Goal: Navigation & Orientation: Find specific page/section

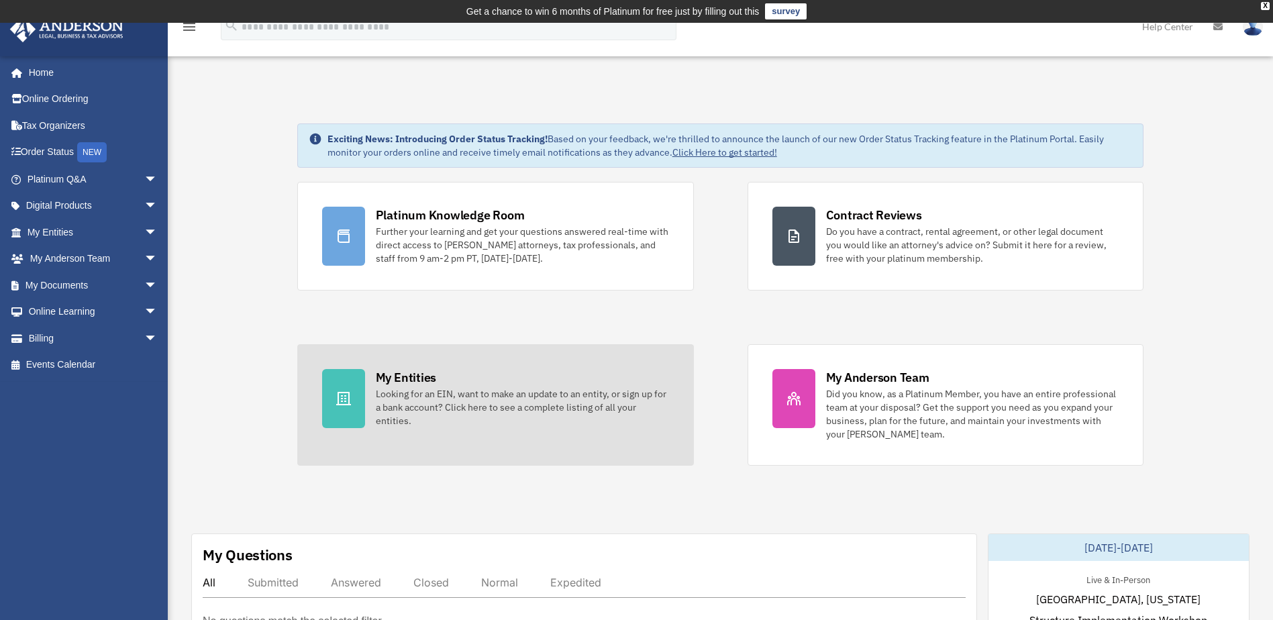
click at [429, 374] on div "My Entities" at bounding box center [406, 377] width 60 height 17
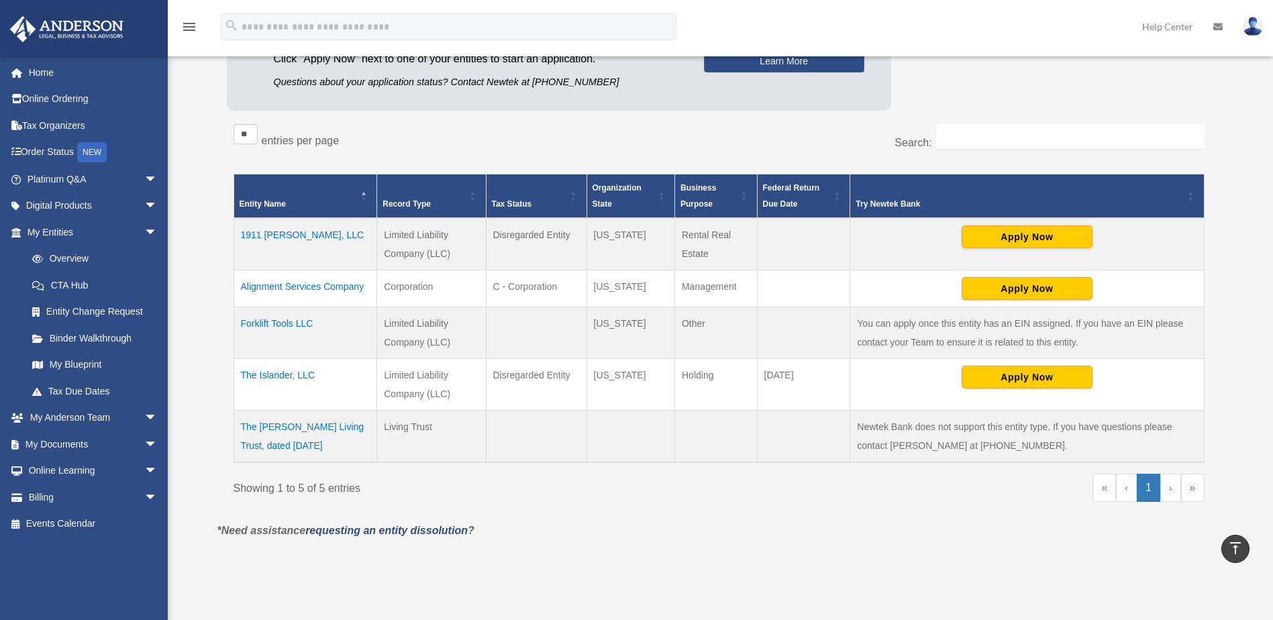
scroll to position [162, 0]
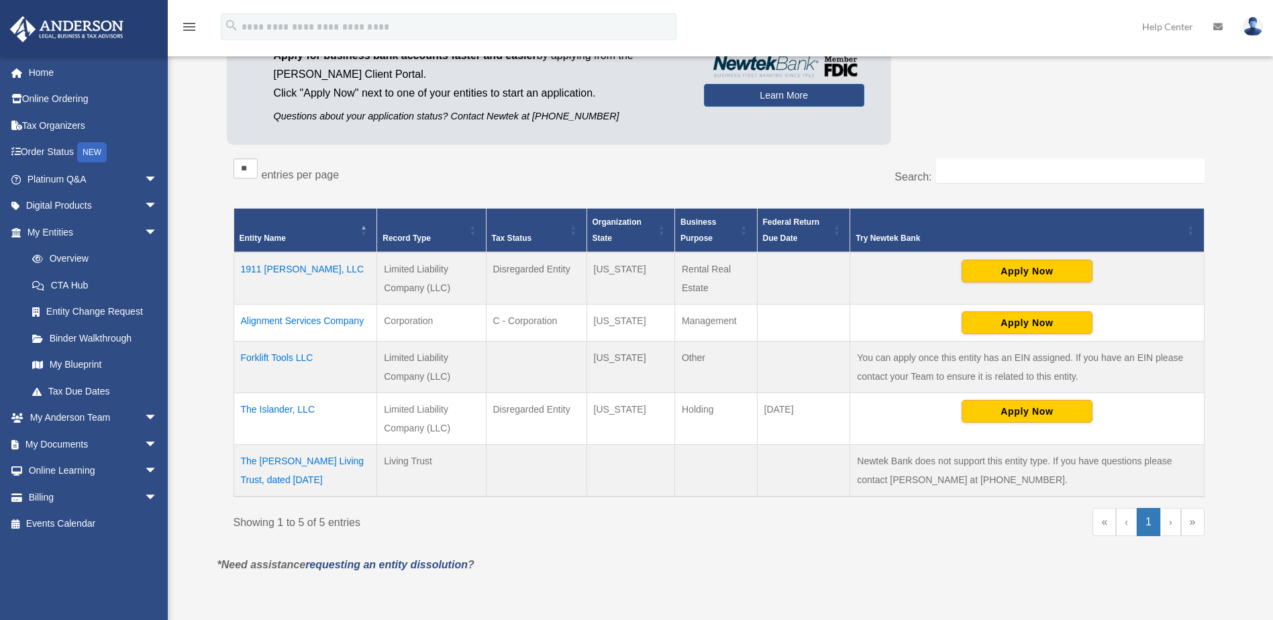
click at [299, 407] on td "The Islander, LLC" at bounding box center [305, 419] width 144 height 52
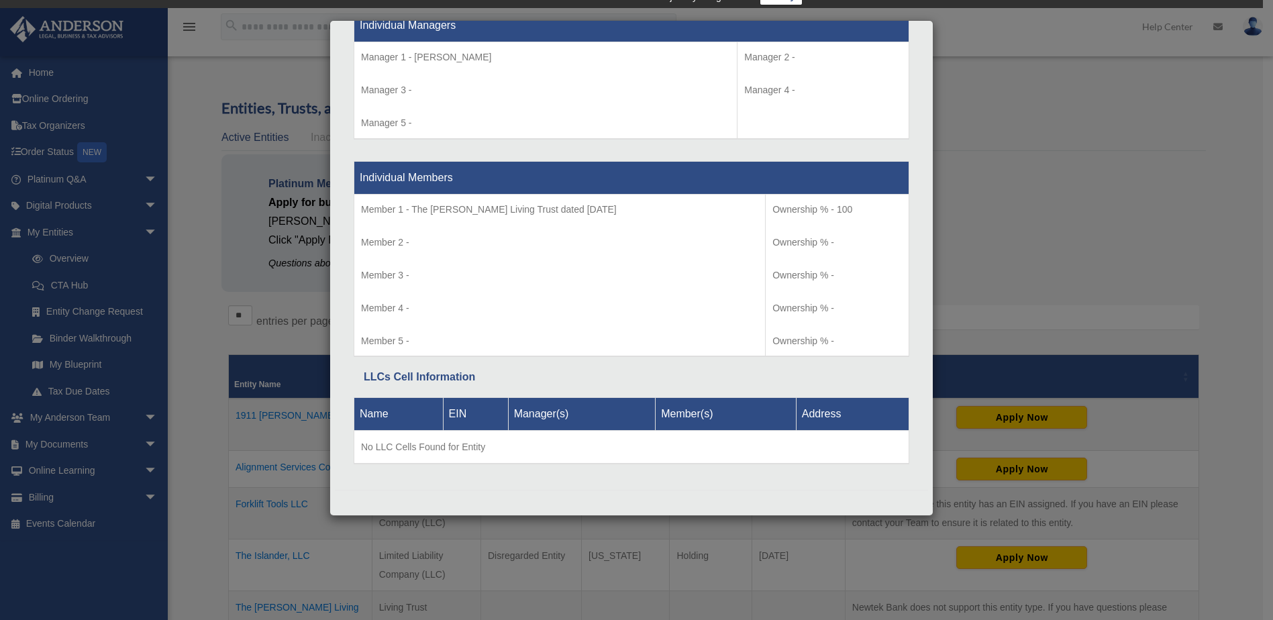
scroll to position [0, 0]
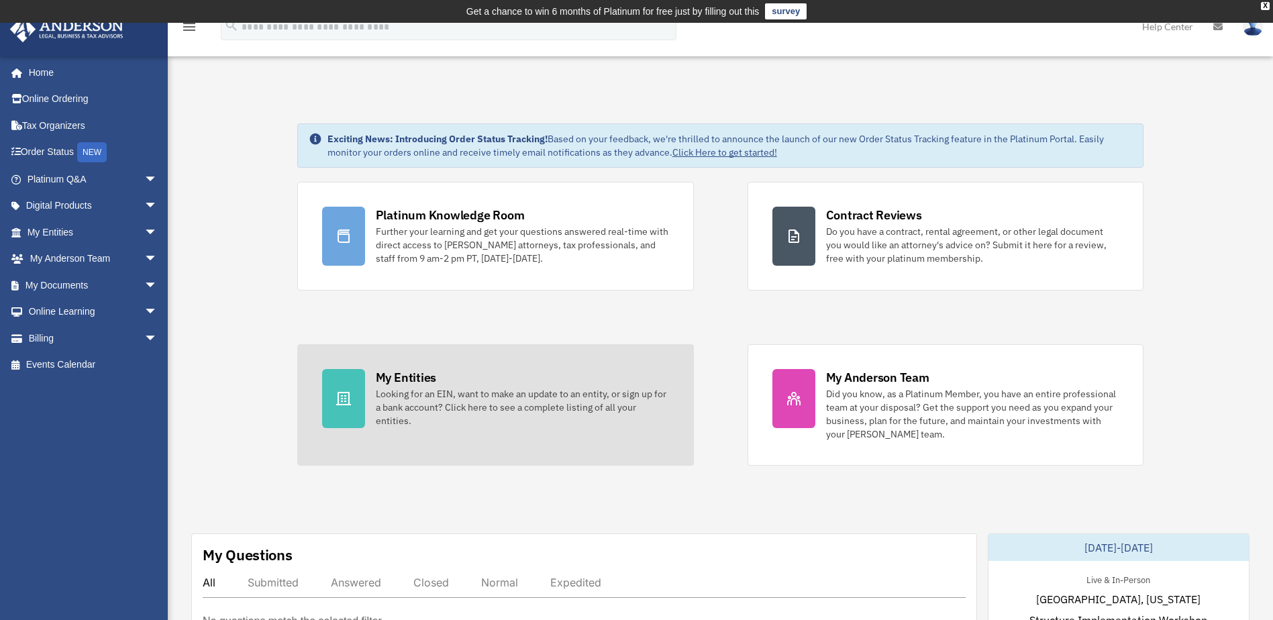
click at [415, 377] on div "My Entities" at bounding box center [406, 377] width 60 height 17
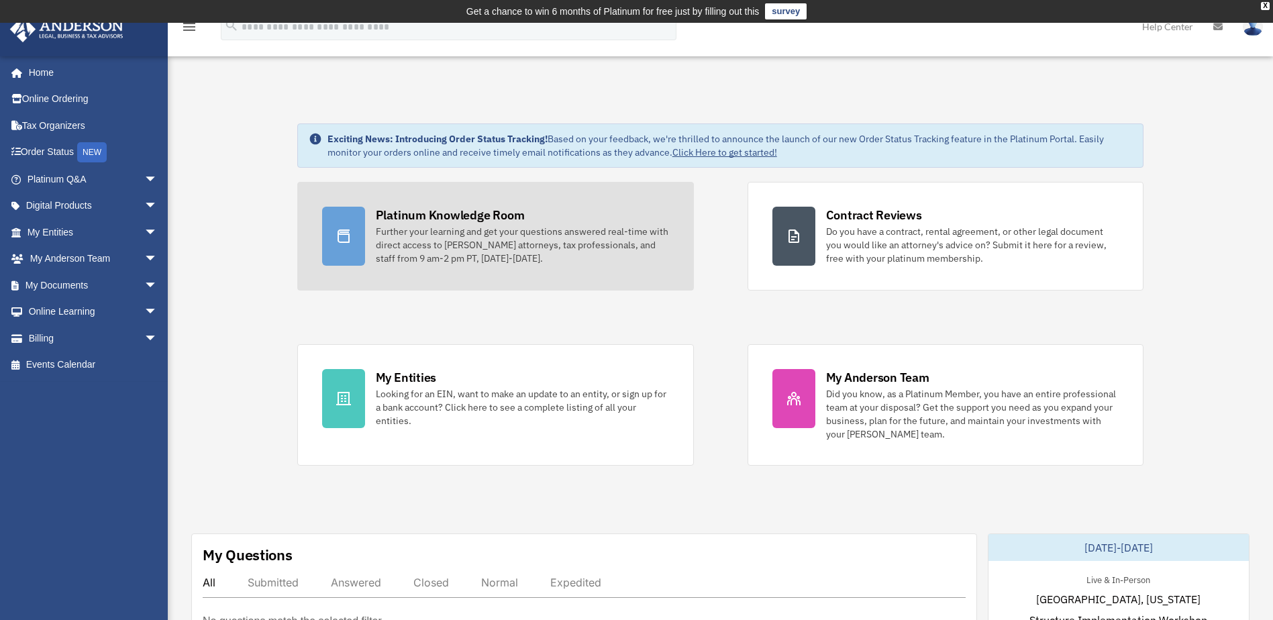
click at [429, 211] on div "Platinum Knowledge Room" at bounding box center [450, 215] width 149 height 17
click at [433, 214] on div "Platinum Knowledge Room" at bounding box center [450, 215] width 149 height 17
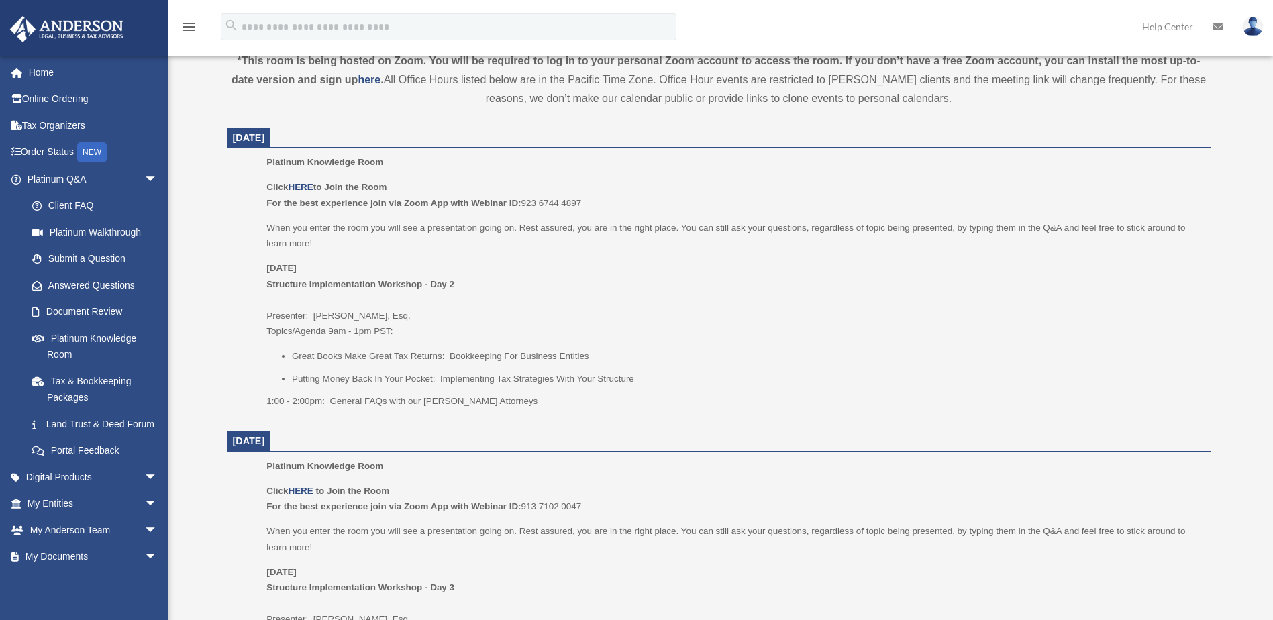
scroll to position [488, 0]
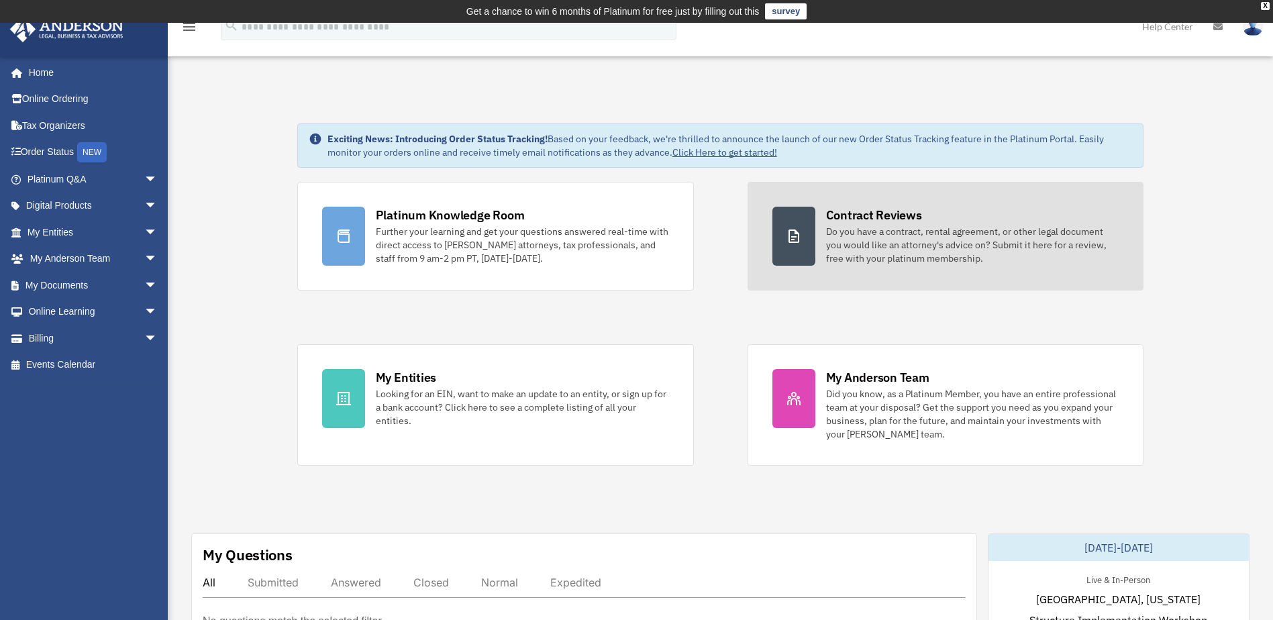
click at [884, 216] on div "Contract Reviews" at bounding box center [874, 215] width 96 height 17
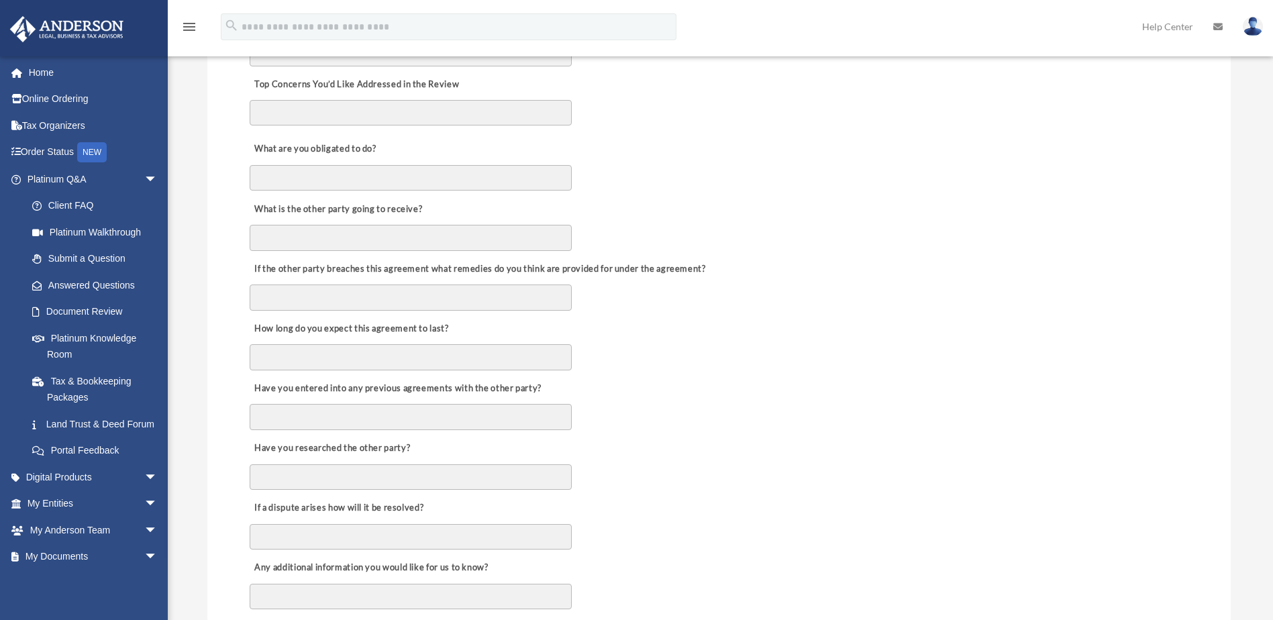
scroll to position [511, 0]
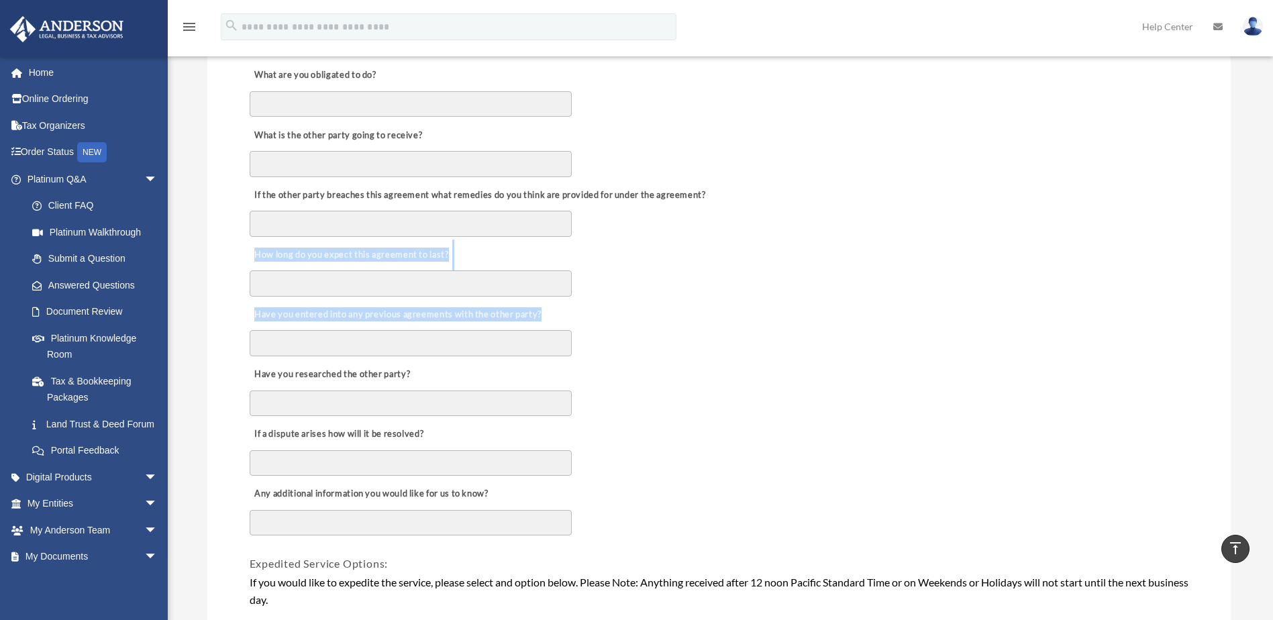
drag, startPoint x: 1267, startPoint y: 258, endPoint x: 1265, endPoint y: 311, distance: 52.4
click at [1265, 311] on div "Document Review gulfmachine1@gmail.com Sign Out gulfmachine1@gmail.com Home Onl…" at bounding box center [636, 362] width 1273 height 1598
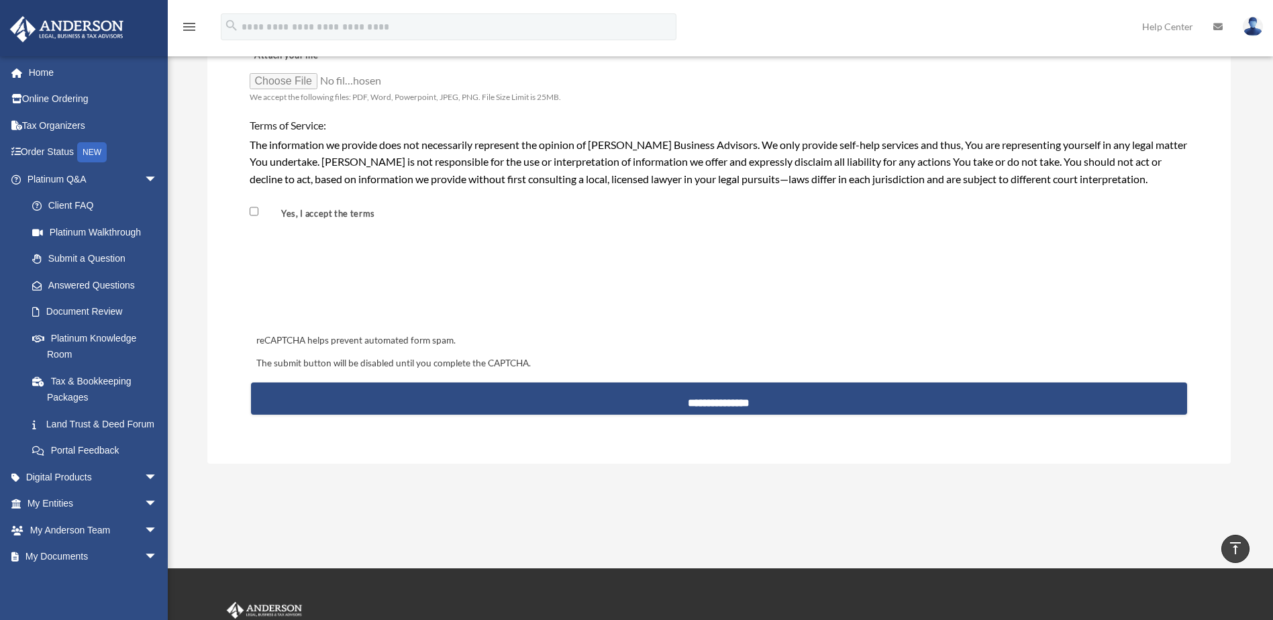
scroll to position [1114, 0]
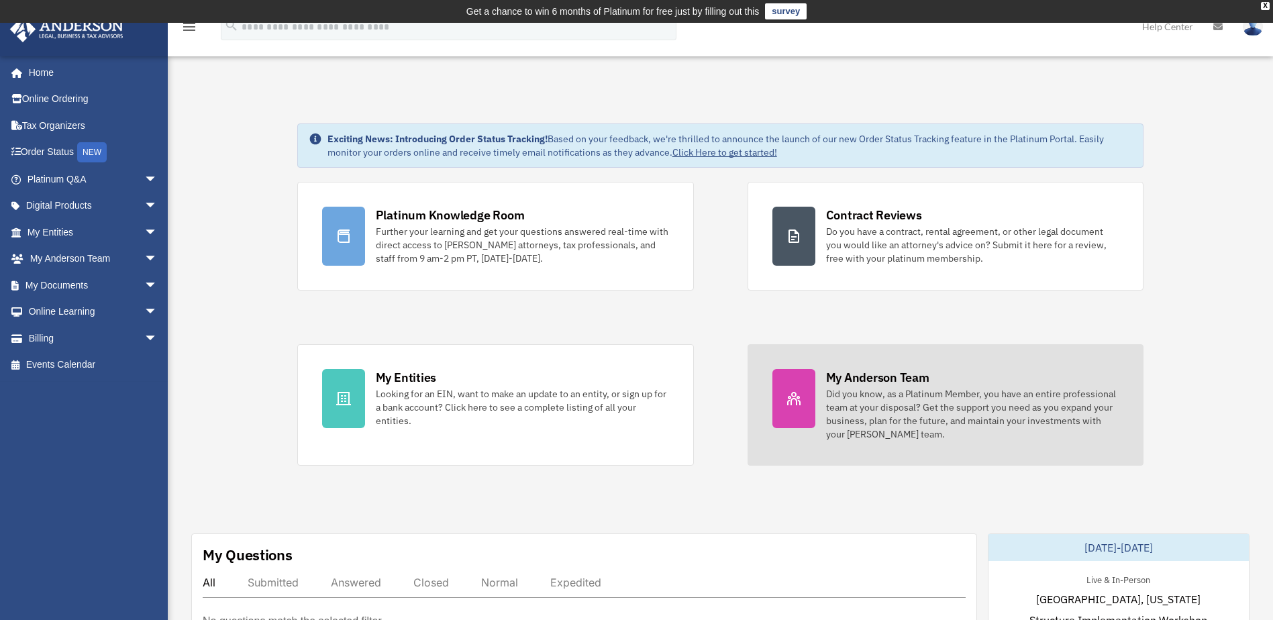
click at [876, 374] on div "My Anderson Team" at bounding box center [877, 377] width 103 height 17
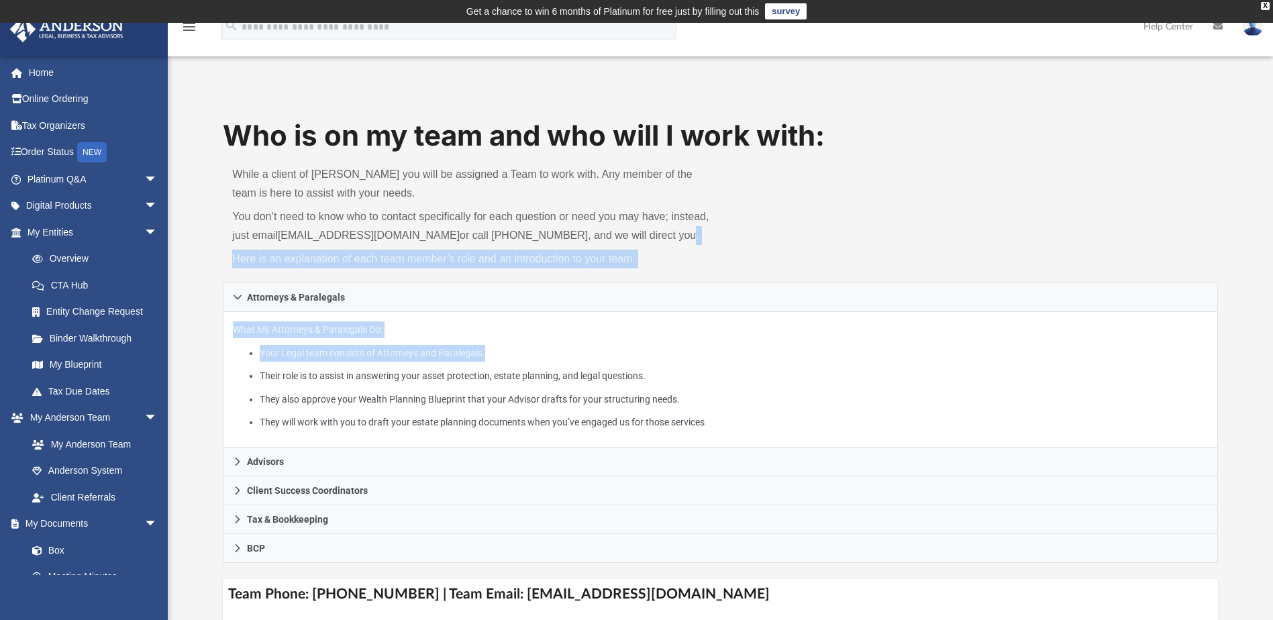
drag, startPoint x: 1272, startPoint y: 231, endPoint x: 1275, endPoint y: 325, distance: 94.0
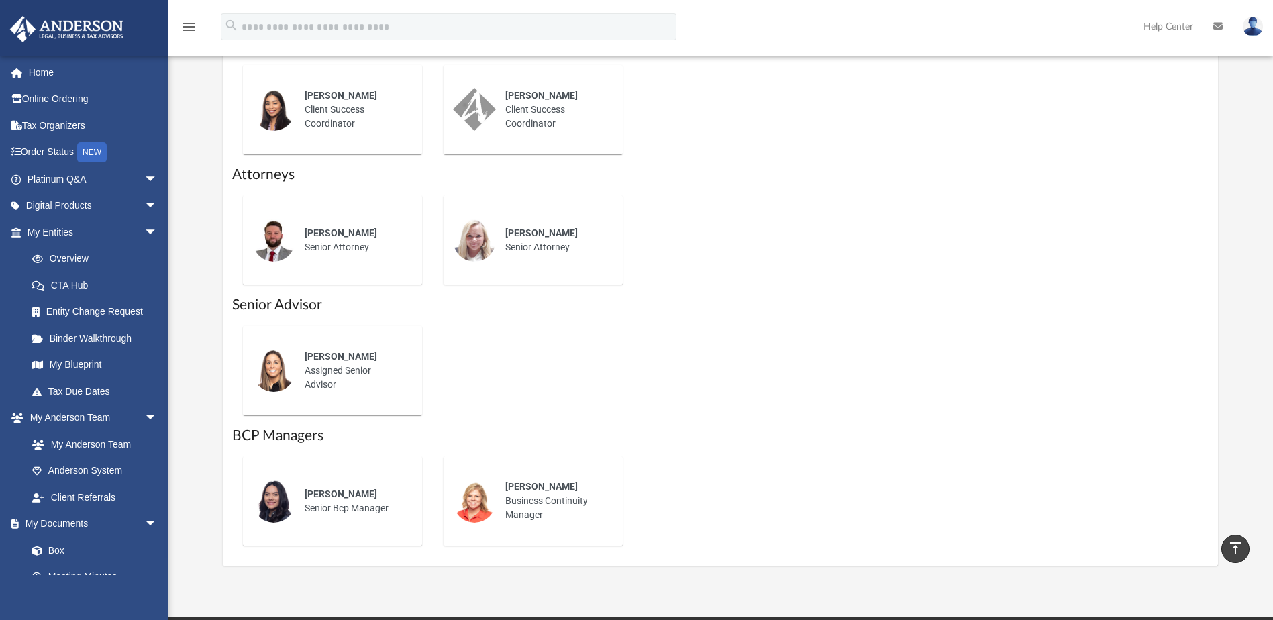
scroll to position [743, 0]
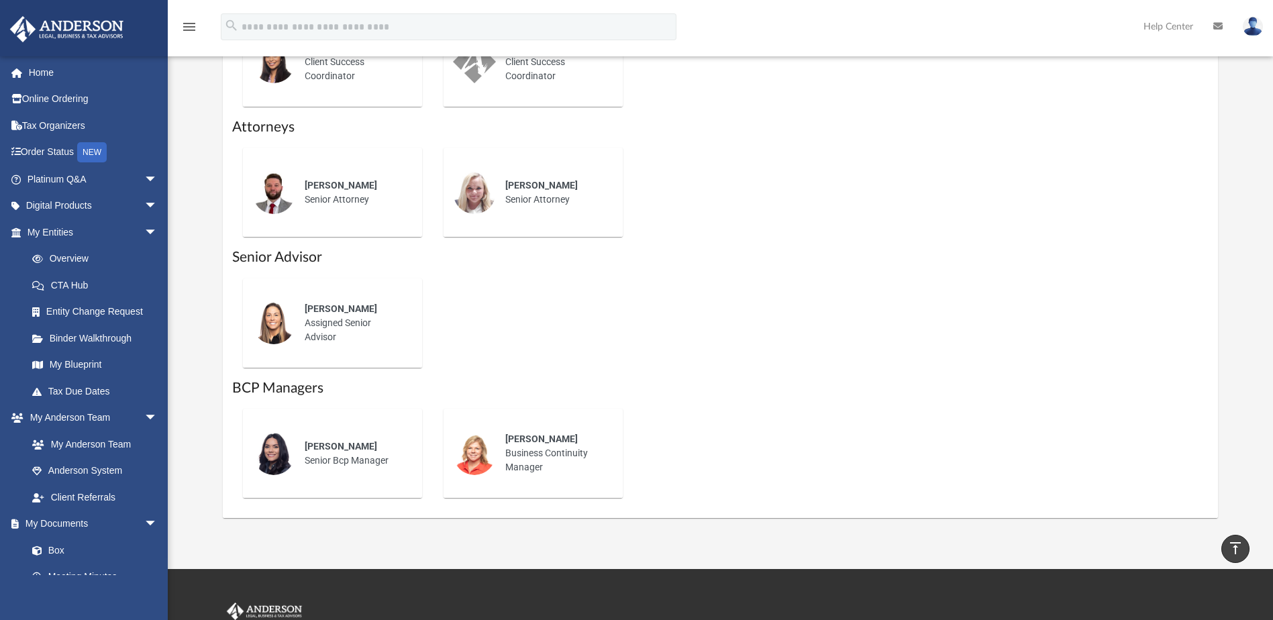
drag, startPoint x: 1269, startPoint y: 480, endPoint x: 1264, endPoint y: 562, distance: 82.7
click at [1130, 472] on div "Perla Galindo Senior Bcp Manager Mary Levy Business Continuity Manager" at bounding box center [720, 453] width 976 height 111
click at [103, 499] on link "Client Referrals" at bounding box center [98, 497] width 159 height 27
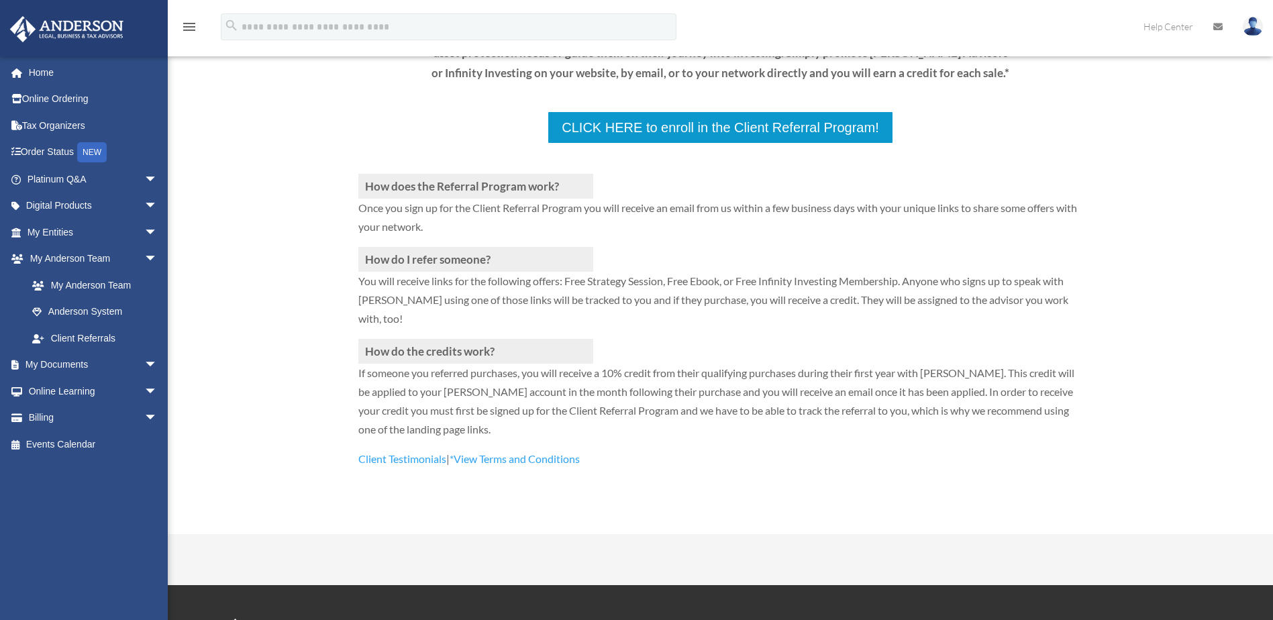
scroll to position [297, 0]
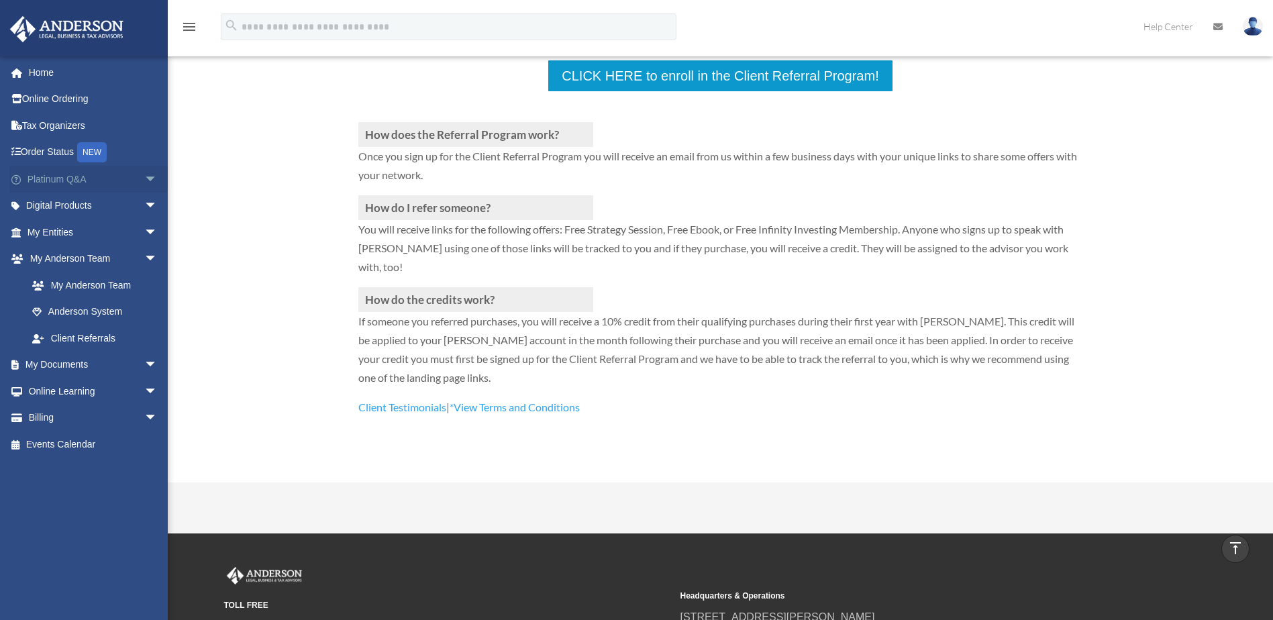
click at [59, 178] on link "Platinum Q&A arrow_drop_down" at bounding box center [93, 179] width 168 height 27
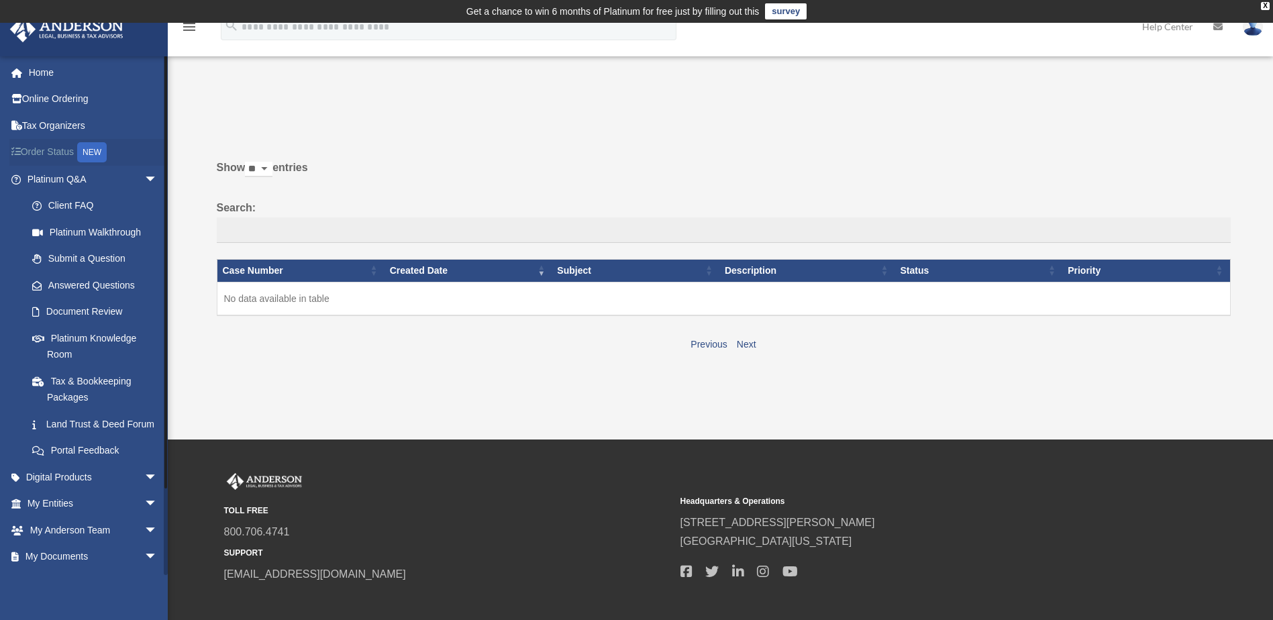
click at [48, 150] on link "Order Status NEW" at bounding box center [93, 153] width 168 height 28
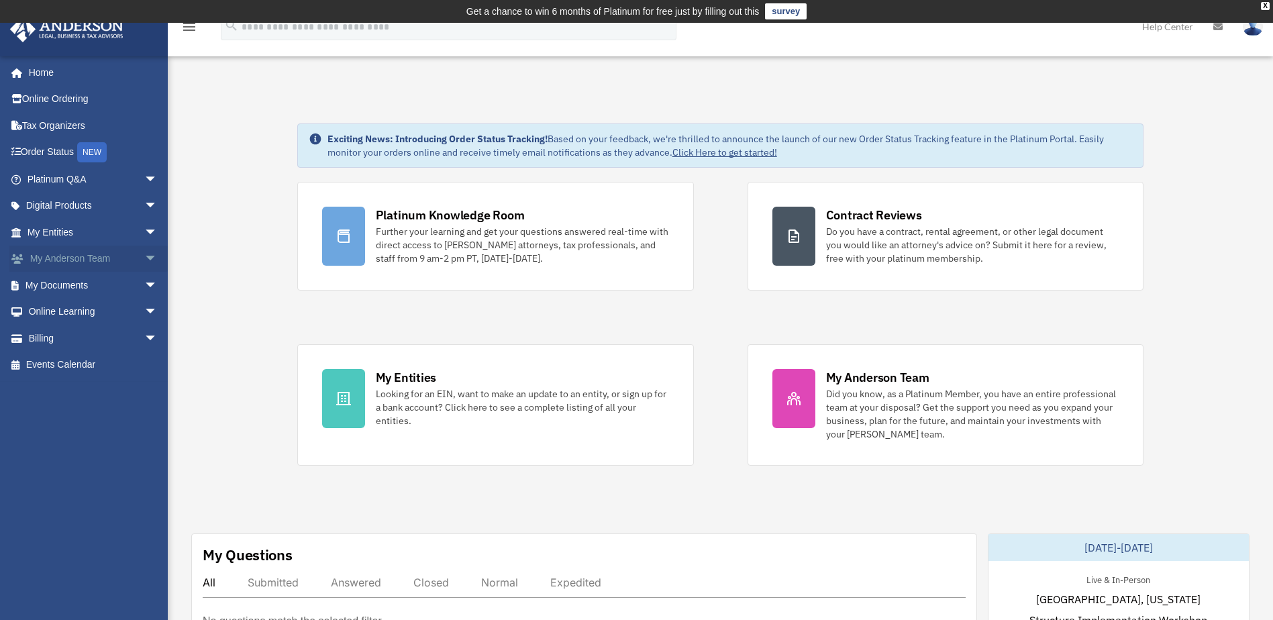
click at [72, 259] on link "My [PERSON_NAME] Team arrow_drop_down" at bounding box center [93, 259] width 168 height 27
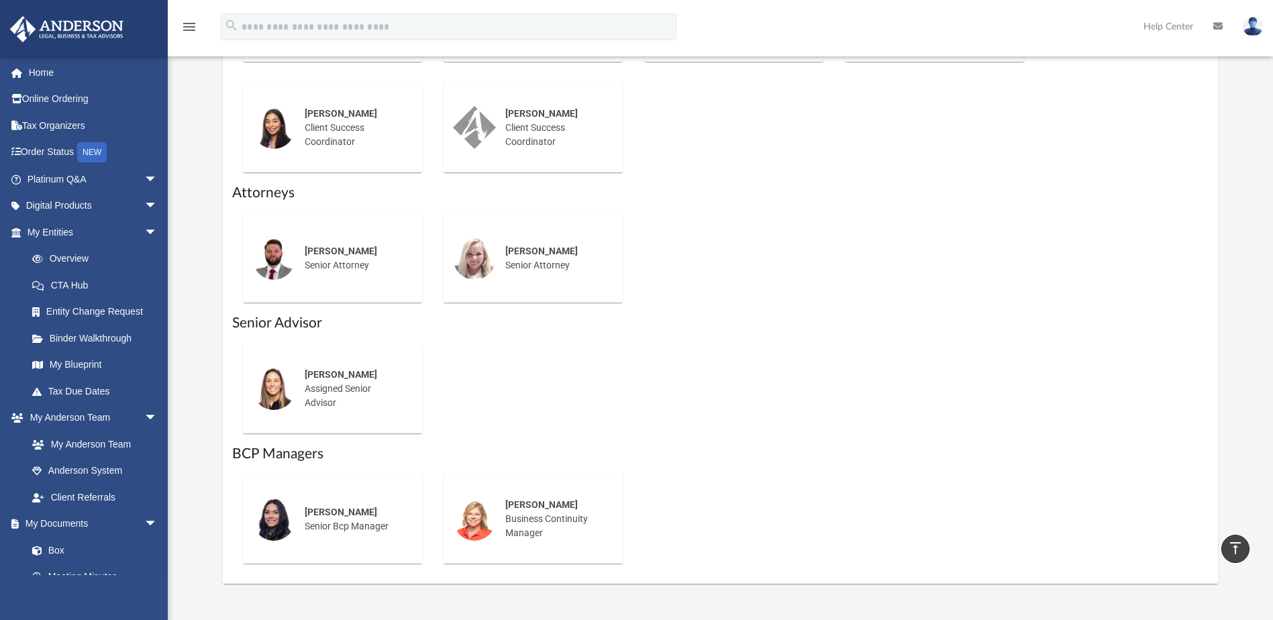
scroll to position [681, 0]
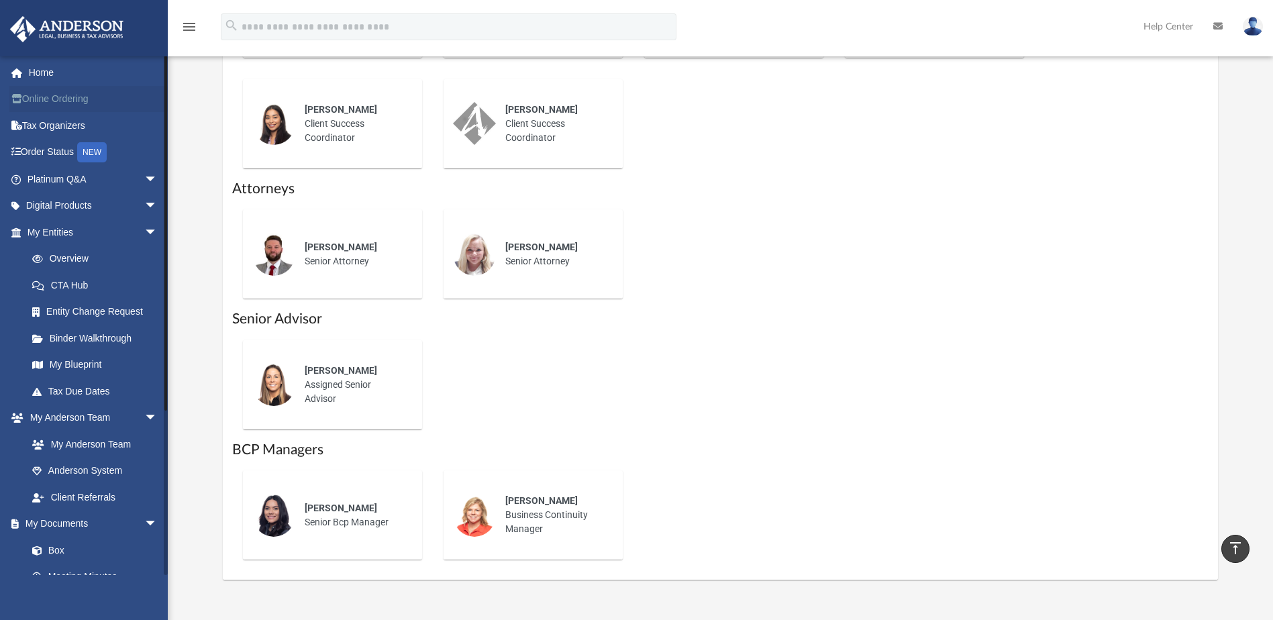
click at [56, 96] on link "Online Ordering" at bounding box center [93, 99] width 168 height 27
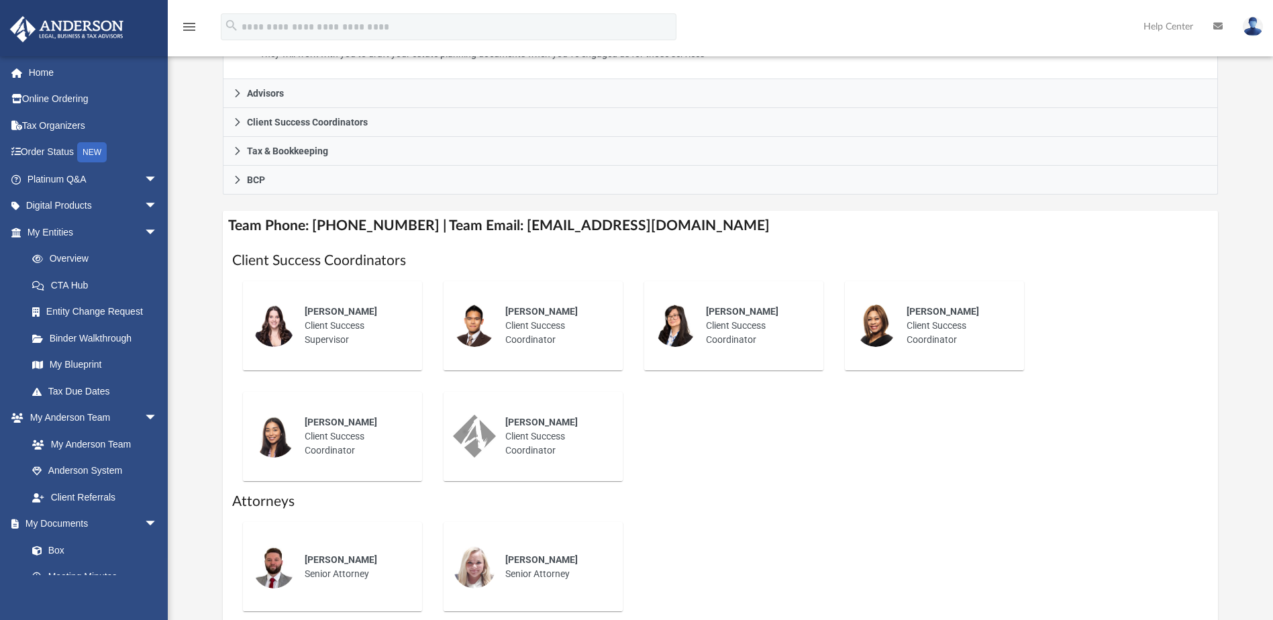
scroll to position [365, 0]
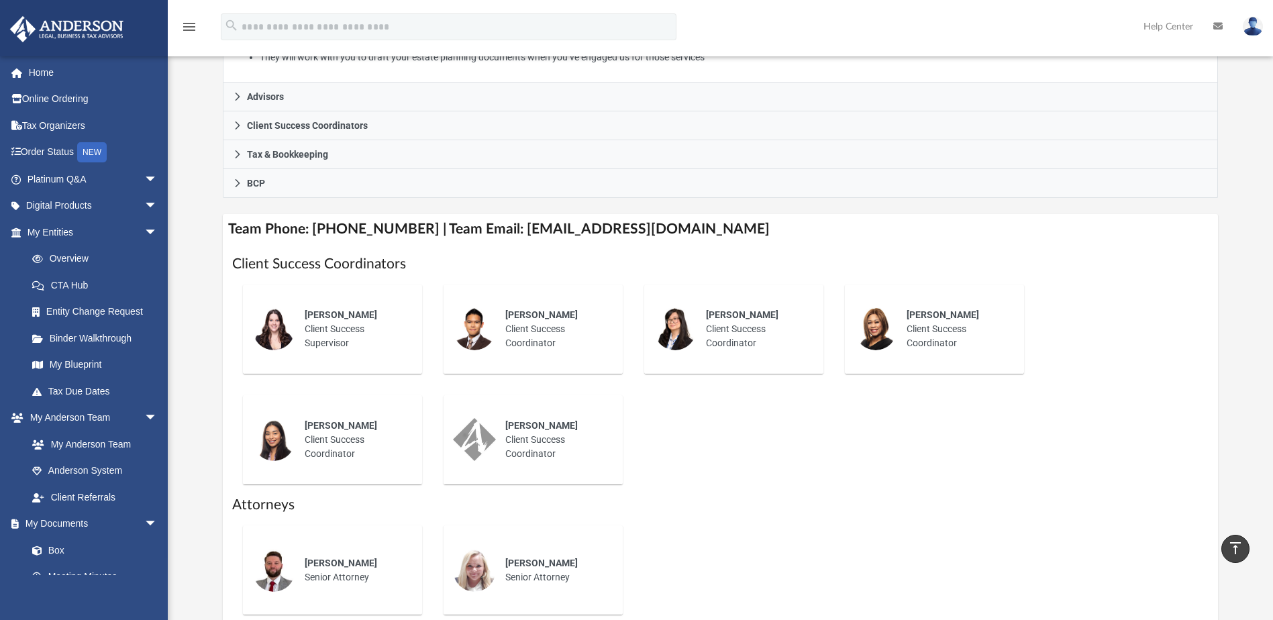
drag, startPoint x: 154, startPoint y: 599, endPoint x: 180, endPoint y: 497, distance: 105.3
click at [154, 599] on div "gulfmachine1@gmail.com Sign Out gulfmachine1@gmail.com Home Online Ordering Tax…" at bounding box center [84, 366] width 168 height 620
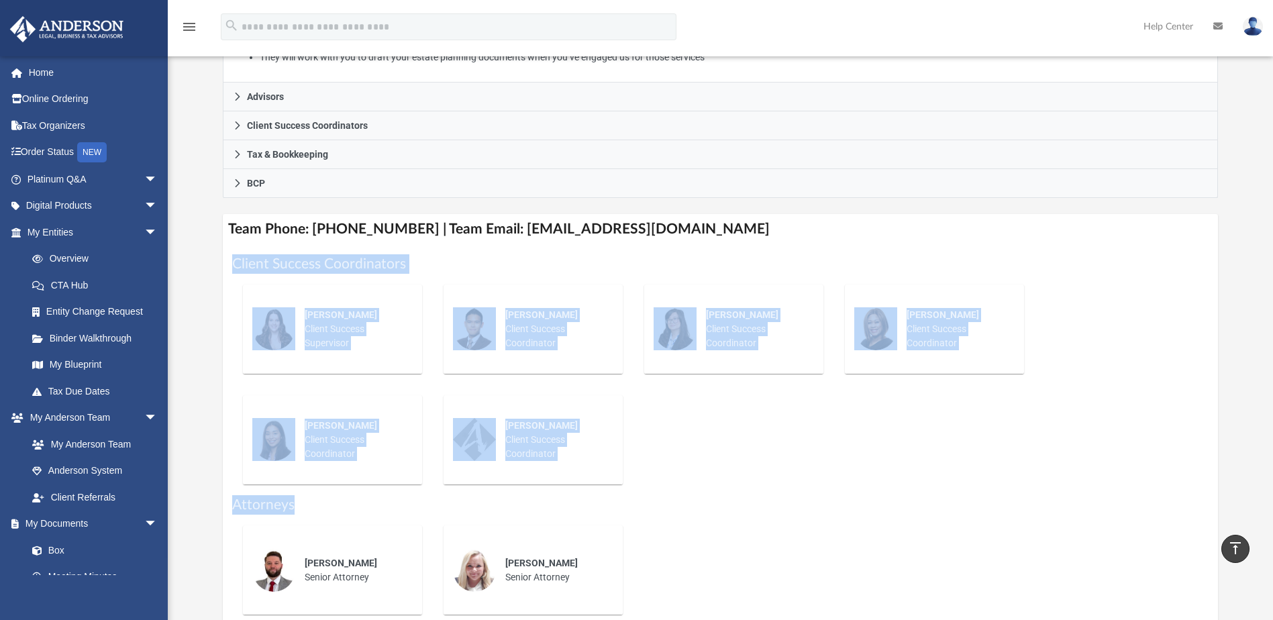
drag, startPoint x: 213, startPoint y: 334, endPoint x: 208, endPoint y: 592, distance: 258.4
click at [208, 592] on div "Who is on my team and who will I work with: While a client of Anderson you will…" at bounding box center [720, 323] width 1105 height 1145
click at [90, 473] on link "Anderson System" at bounding box center [98, 471] width 159 height 27
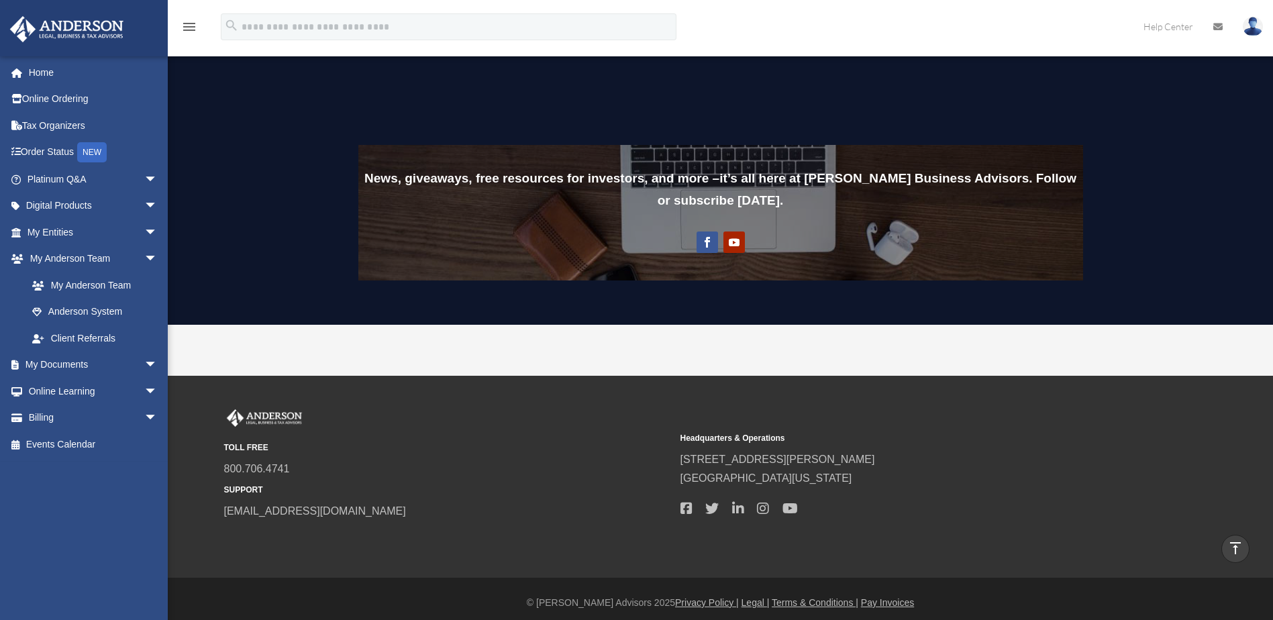
scroll to position [1037, 0]
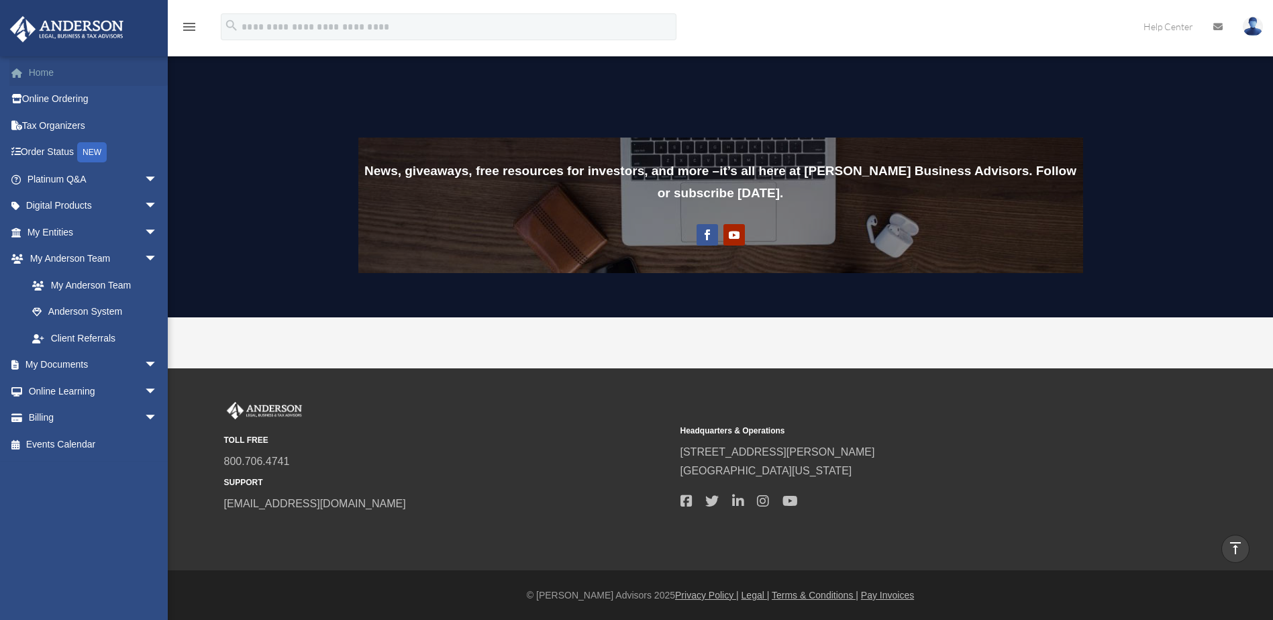
click at [43, 72] on link "Home" at bounding box center [93, 72] width 168 height 27
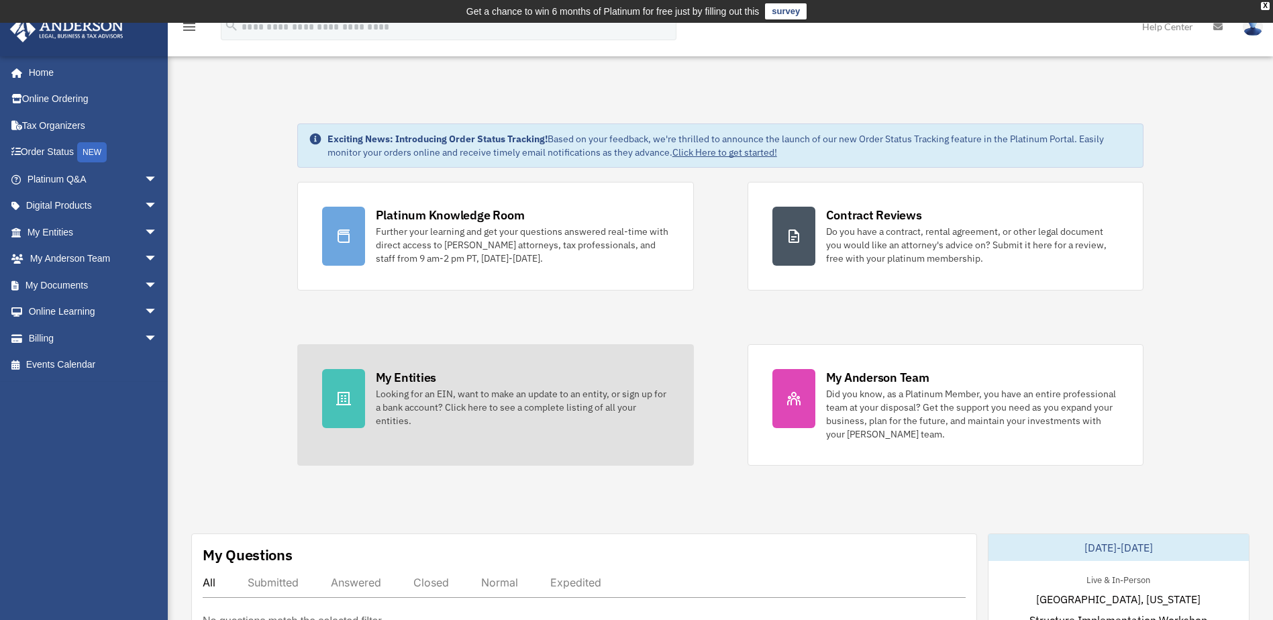
click at [392, 402] on div "Looking for an EIN, want to make an update to an entity, or sign up for a bank …" at bounding box center [522, 407] width 293 height 40
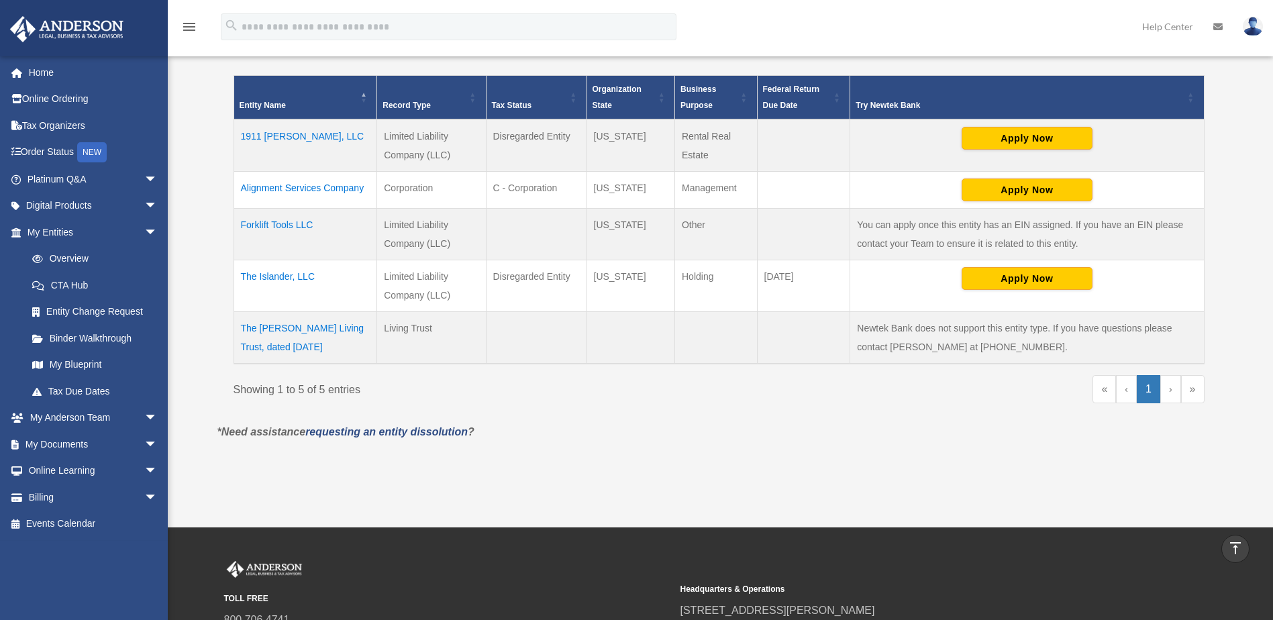
scroll to position [278, 0]
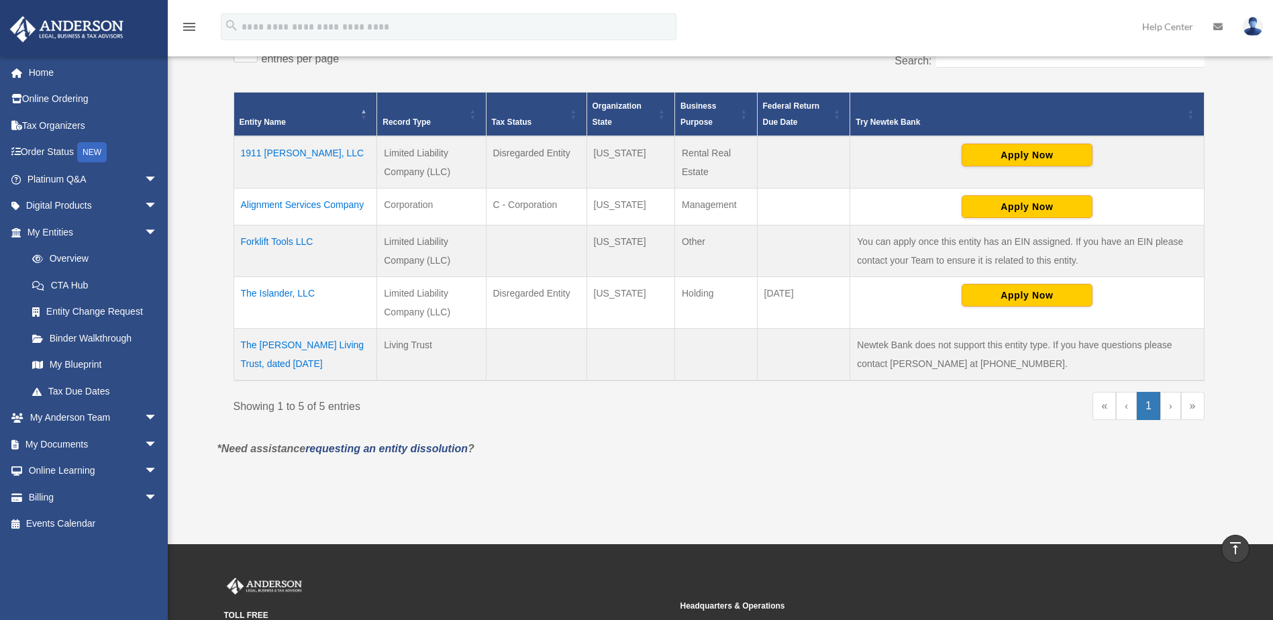
click at [272, 289] on td "The Islander, LLC" at bounding box center [305, 302] width 144 height 52
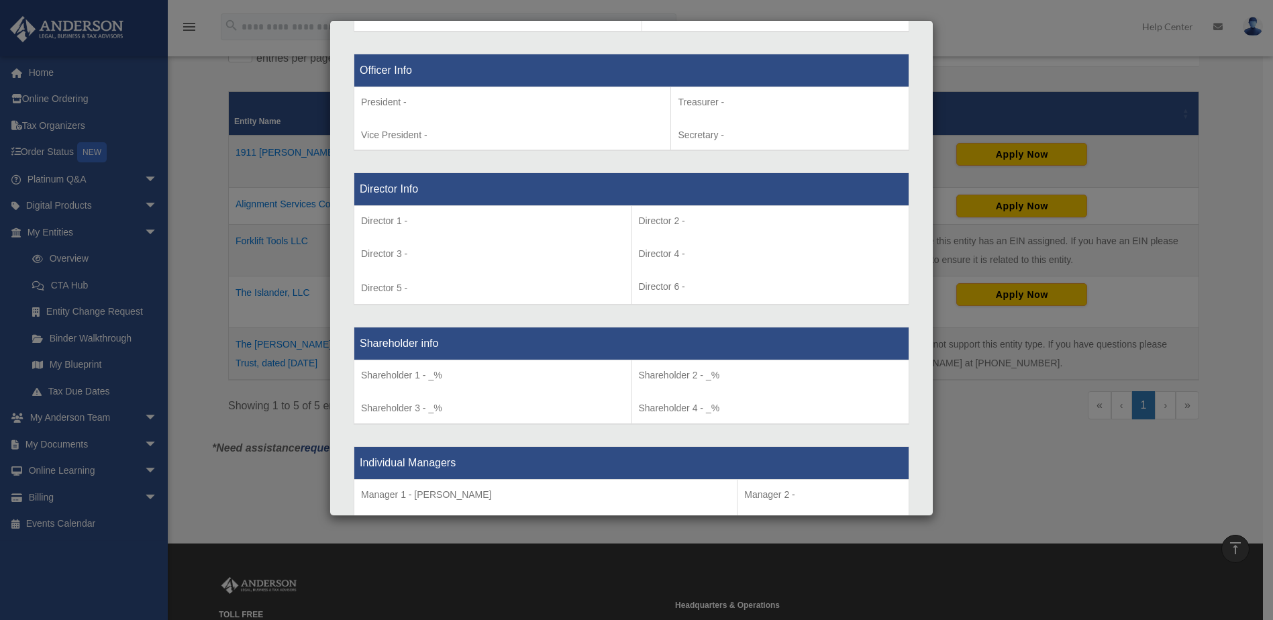
scroll to position [852, 0]
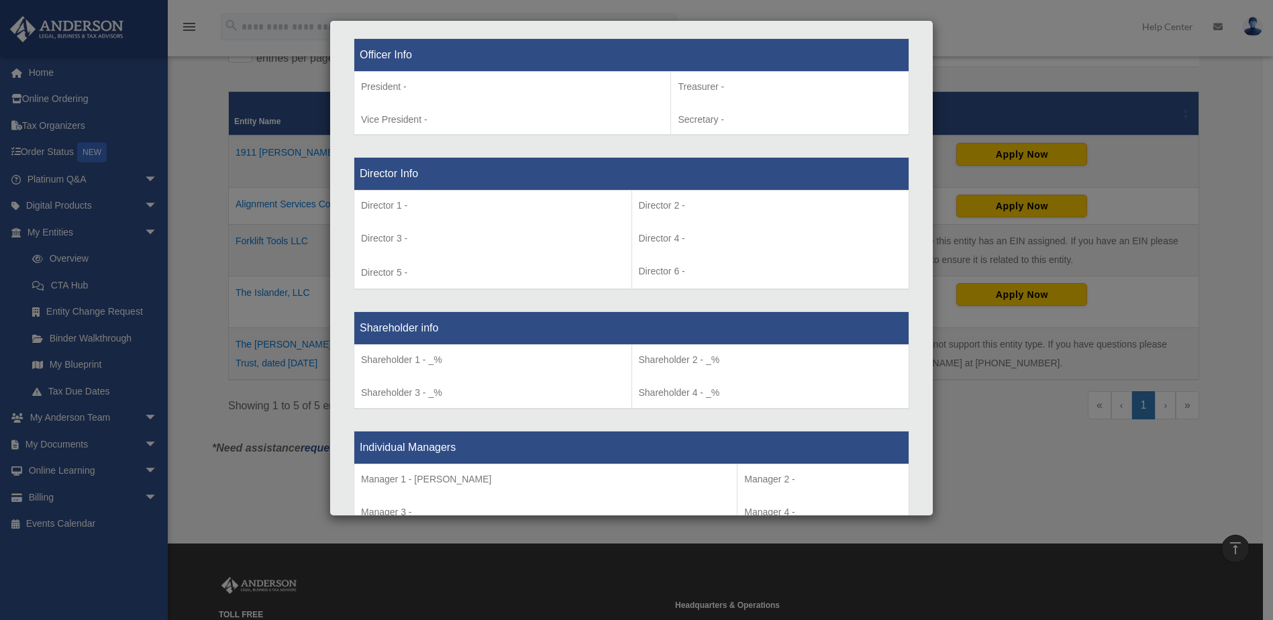
click at [686, 359] on p "Shareholder 2 - _%" at bounding box center [771, 360] width 264 height 17
click at [714, 356] on p "Shareholder 2 - _%" at bounding box center [771, 360] width 264 height 17
click at [753, 355] on p "Shareholder 2 - _%" at bounding box center [771, 360] width 264 height 17
click at [397, 360] on p "Shareholder 1 - _%" at bounding box center [493, 360] width 264 height 17
click at [415, 359] on p "Shareholder 1 - _%" at bounding box center [493, 360] width 264 height 17
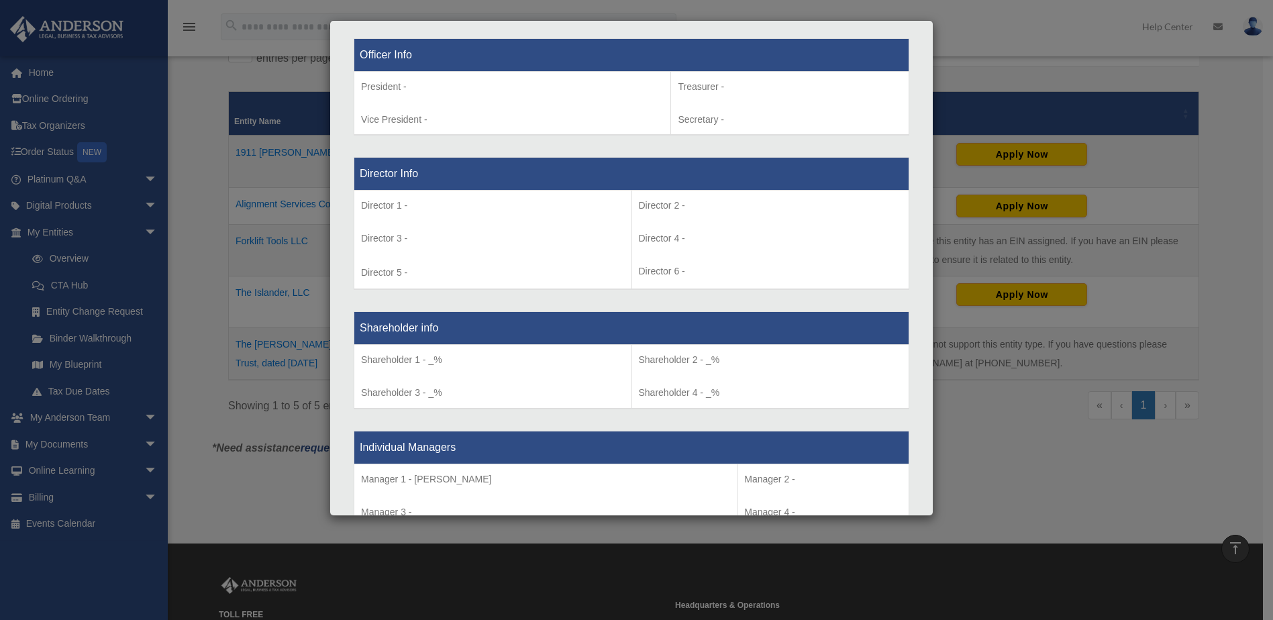
drag, startPoint x: 457, startPoint y: 359, endPoint x: 976, endPoint y: 328, distance: 519.6
click at [458, 359] on p "Shareholder 1 - _%" at bounding box center [493, 360] width 264 height 17
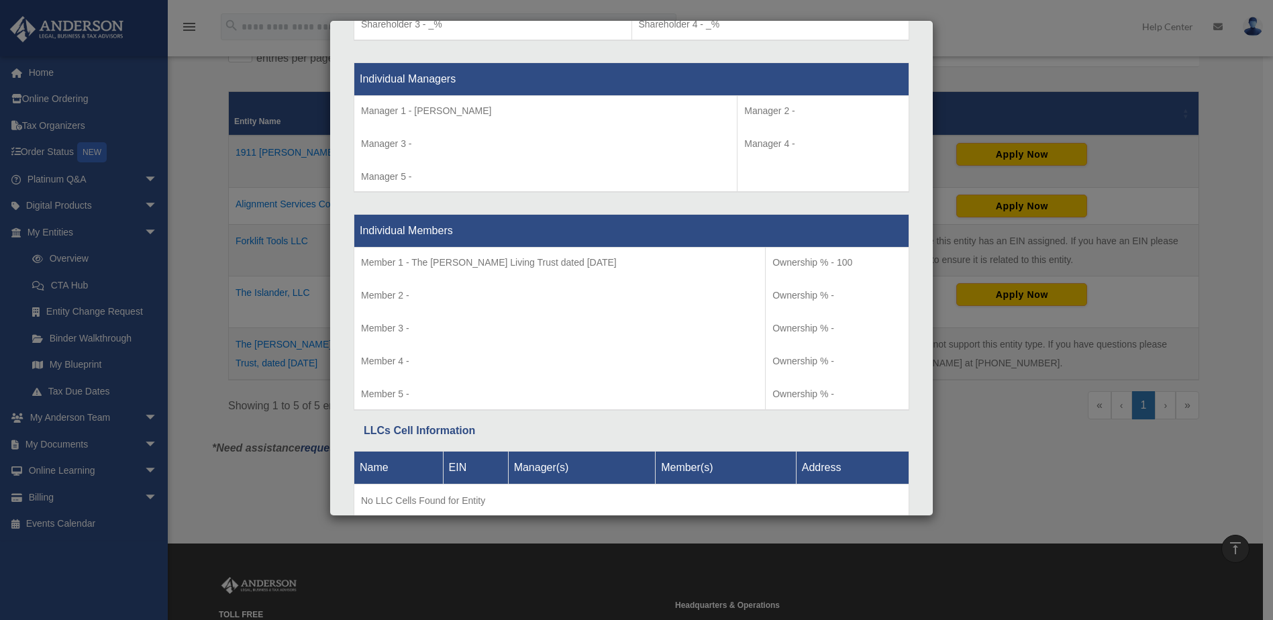
scroll to position [1264, 0]
